Goal: Obtain resource: Download file/media

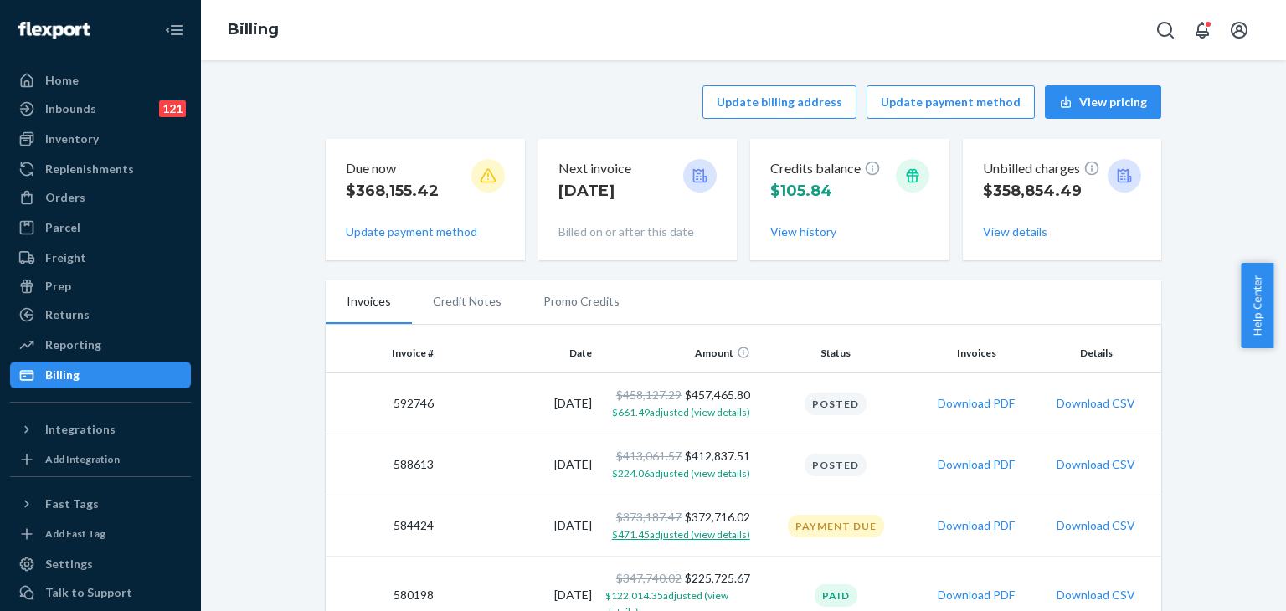
click at [705, 530] on span "$471.45 adjusted (view details)" at bounding box center [681, 534] width 138 height 13
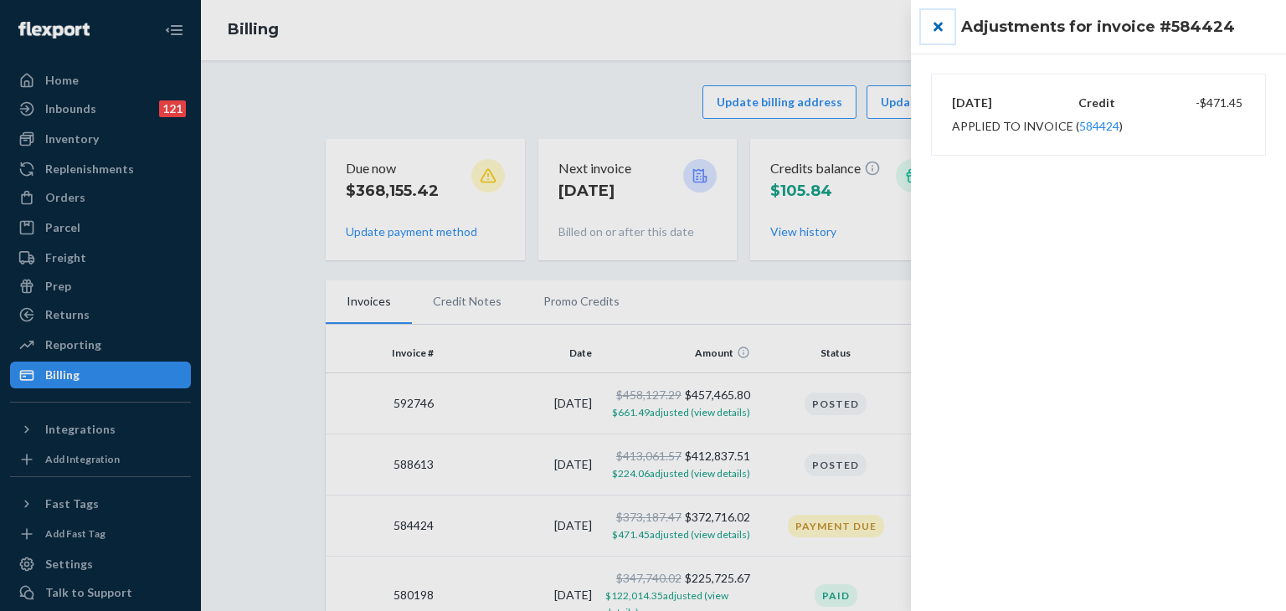
click at [933, 22] on button "close" at bounding box center [937, 26] width 33 height 33
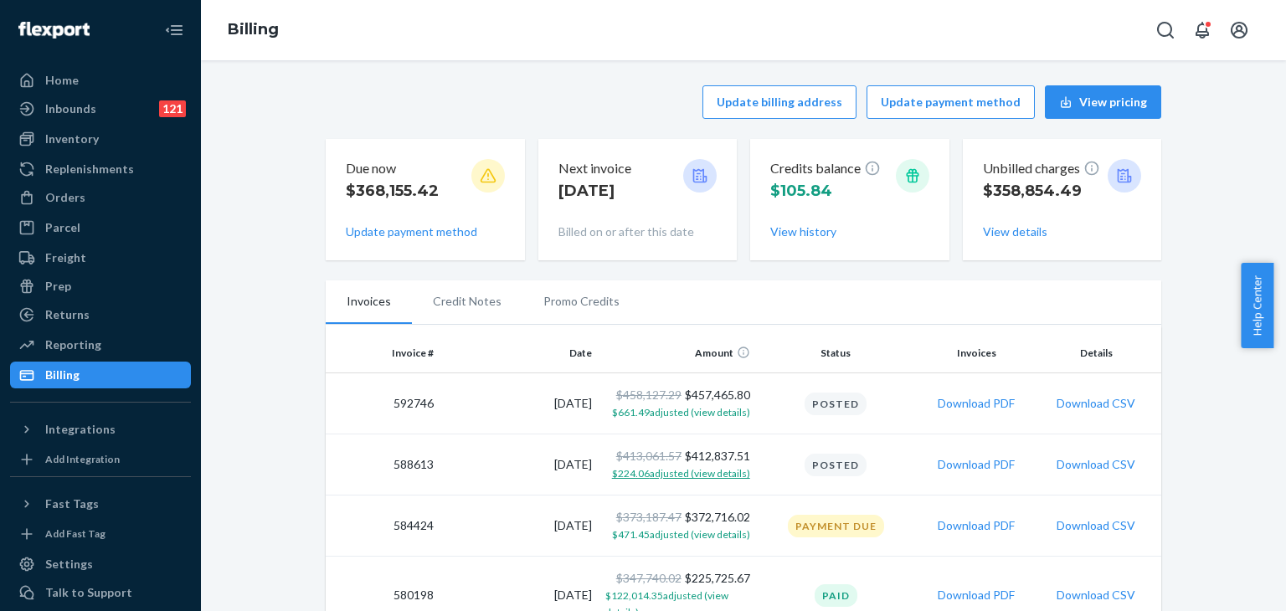
click at [683, 477] on span "$224.06 adjusted (view details)" at bounding box center [681, 473] width 138 height 13
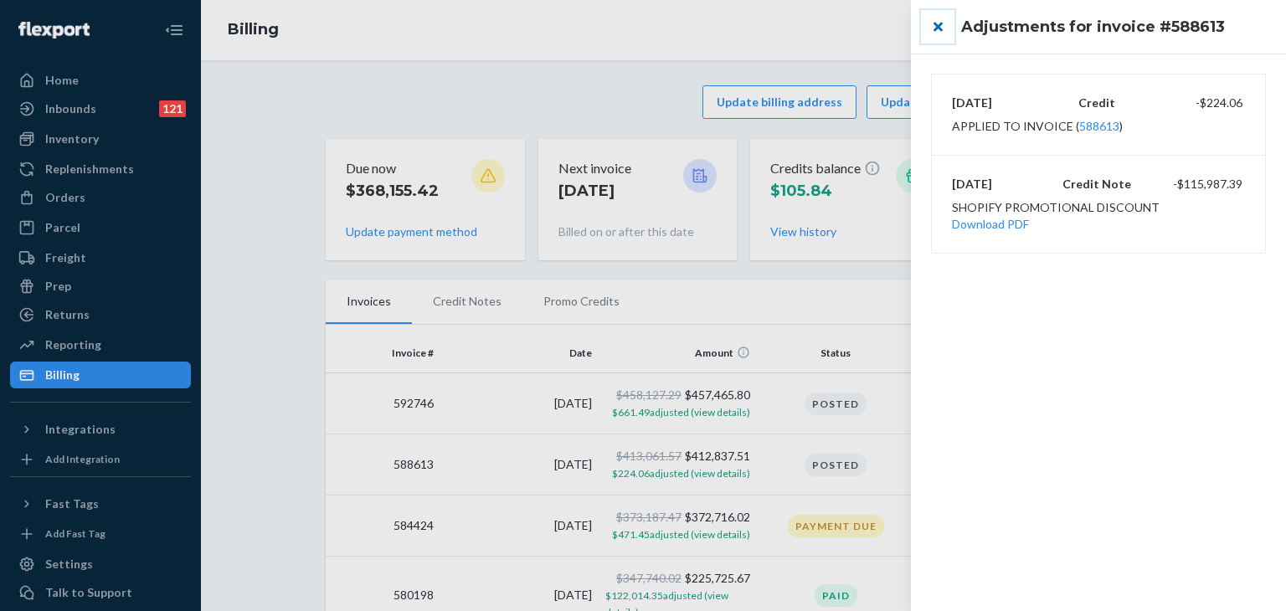
click at [937, 28] on button "close" at bounding box center [937, 26] width 33 height 33
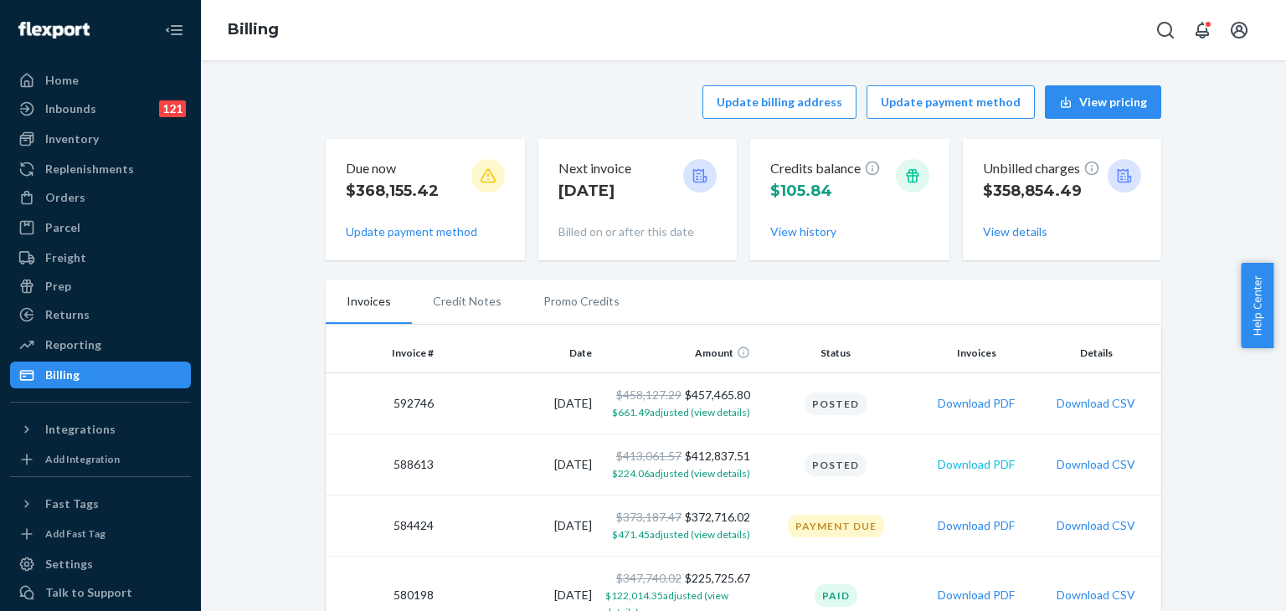
click at [991, 468] on button "Download PDF" at bounding box center [976, 464] width 77 height 17
click at [700, 414] on span "$661.49 adjusted (view details)" at bounding box center [681, 412] width 138 height 13
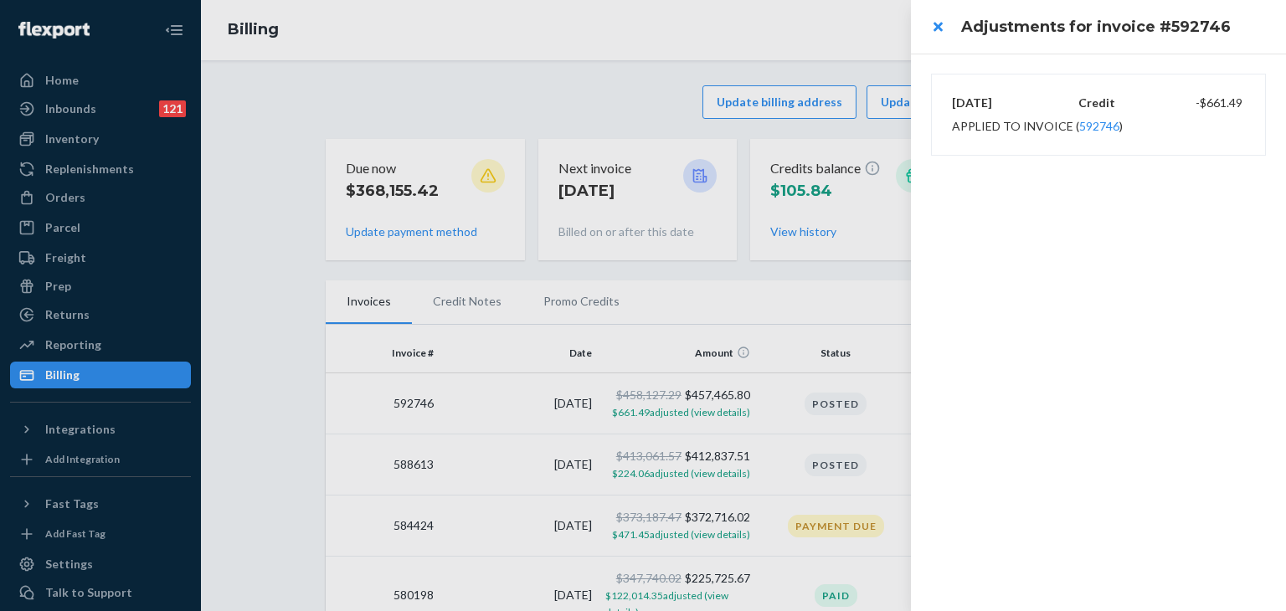
click at [1200, 239] on div "[DATE] Credit -$661.49 Applied to invoice ( 592746 )" at bounding box center [1098, 333] width 375 height 558
click at [931, 25] on button "close" at bounding box center [937, 26] width 33 height 33
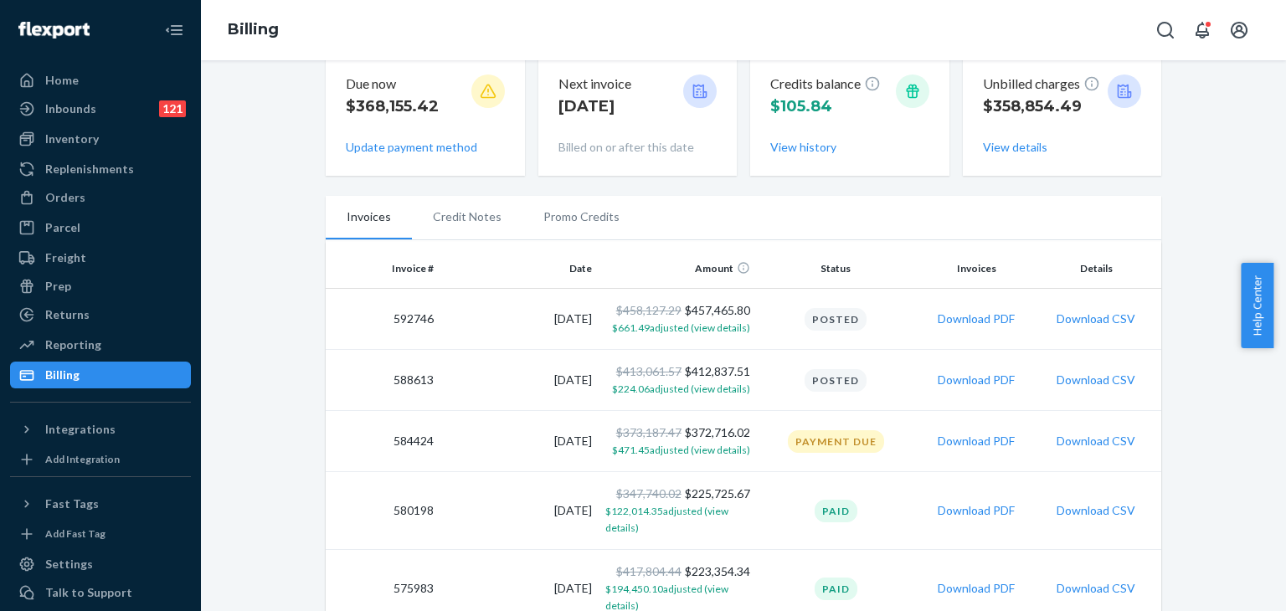
scroll to position [167, 0]
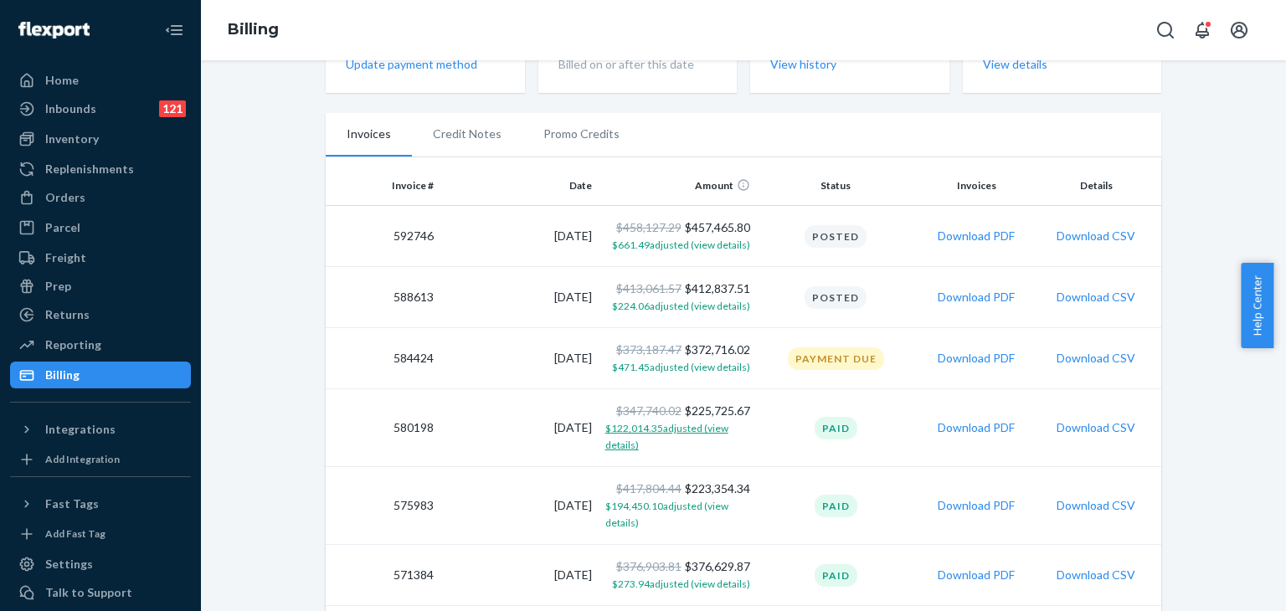
click at [676, 433] on span "$122,014.35 adjusted (view details)" at bounding box center [666, 436] width 123 height 29
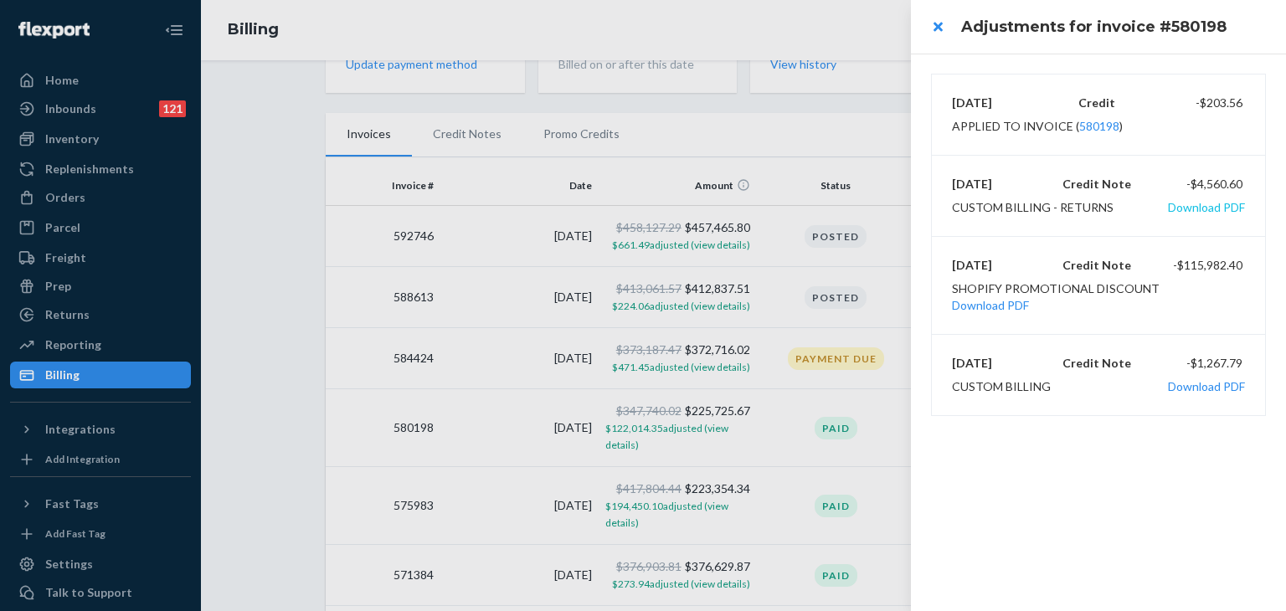
click at [1202, 206] on button "Download PDF" at bounding box center [1206, 207] width 77 height 17
click at [938, 38] on button "close" at bounding box center [937, 26] width 33 height 33
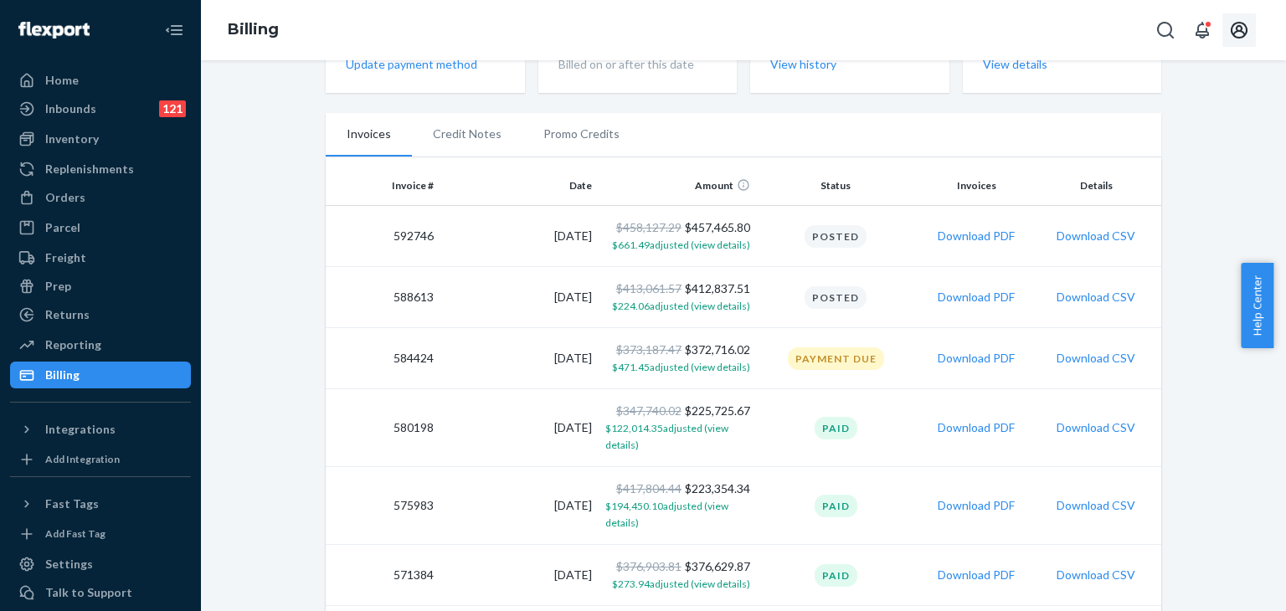
click at [1235, 29] on icon "Open account menu" at bounding box center [1239, 30] width 20 height 20
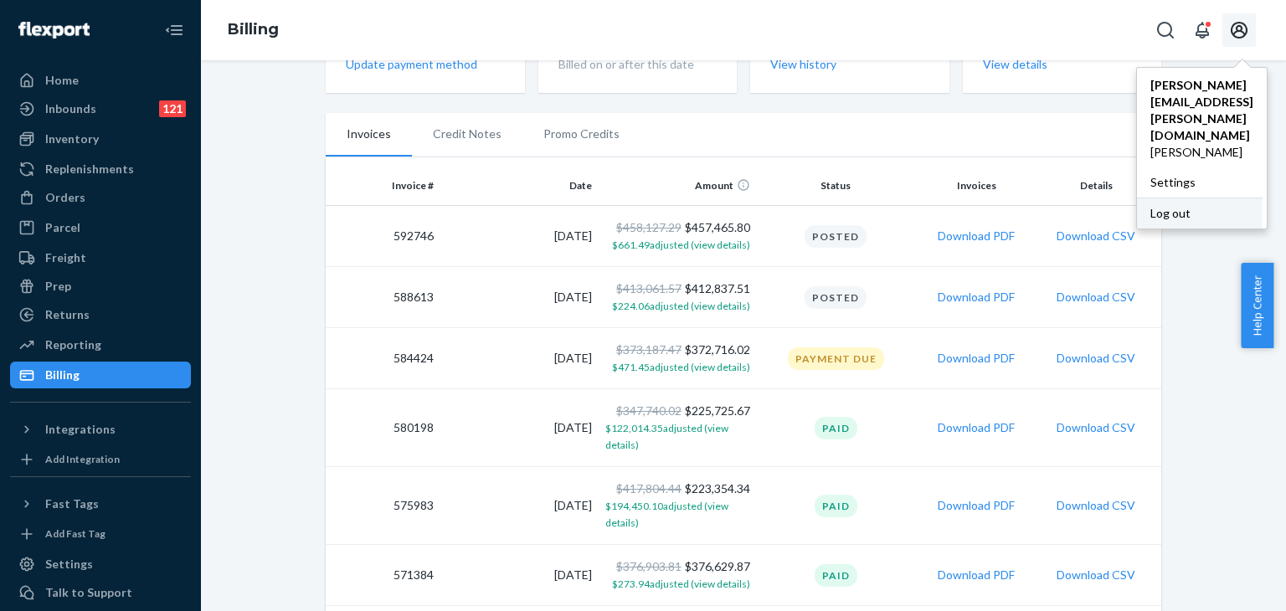
click at [1141, 198] on div "Log out" at bounding box center [1200, 213] width 126 height 31
